Goal: Transaction & Acquisition: Subscribe to service/newsletter

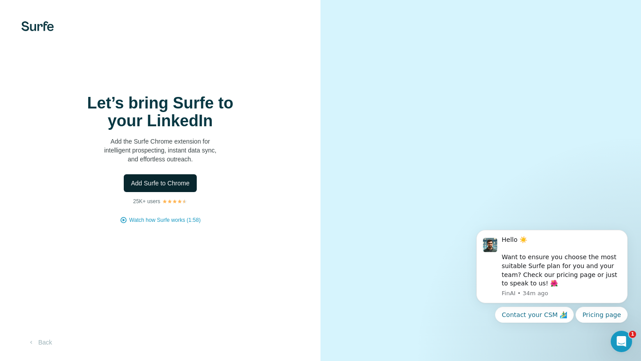
click at [171, 185] on span "Add Surfe to Chrome" at bounding box center [160, 183] width 59 height 9
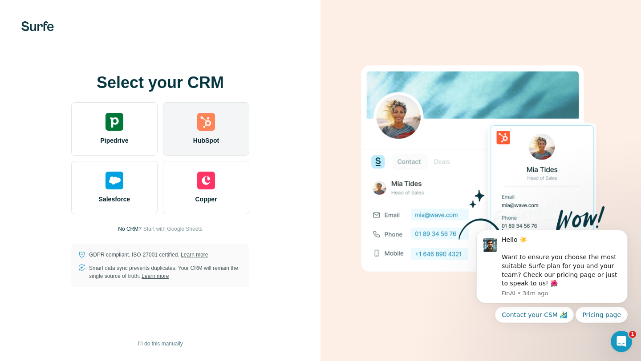
click at [214, 126] on div at bounding box center [206, 122] width 18 height 18
